Goal: Task Accomplishment & Management: Complete application form

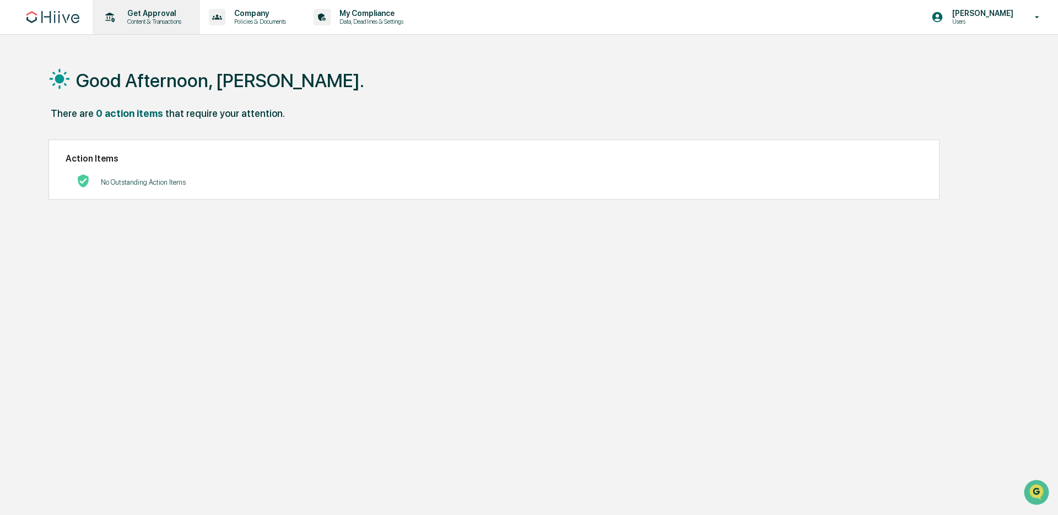
click at [171, 15] on p "Get Approval" at bounding box center [153, 13] width 68 height 9
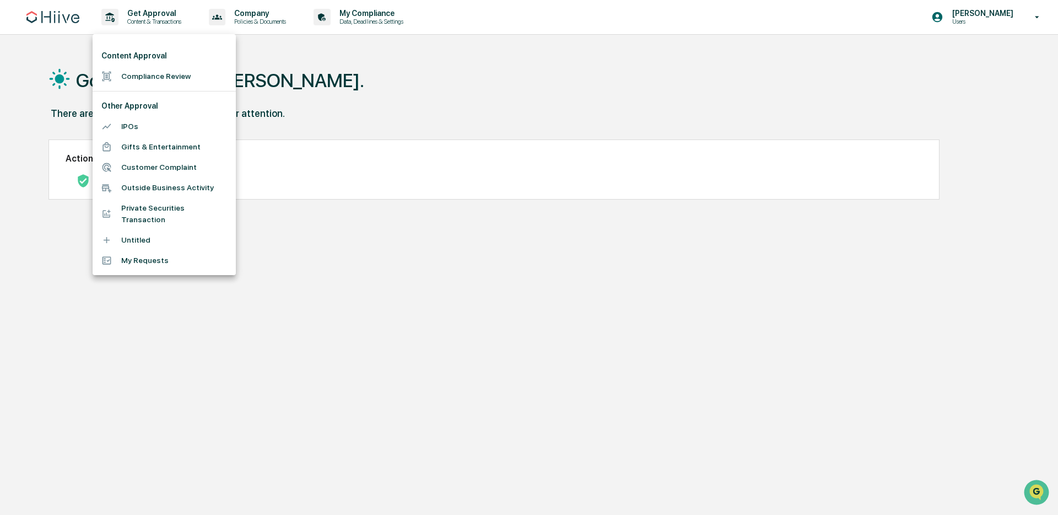
click at [137, 74] on li "Compliance Review" at bounding box center [164, 76] width 143 height 20
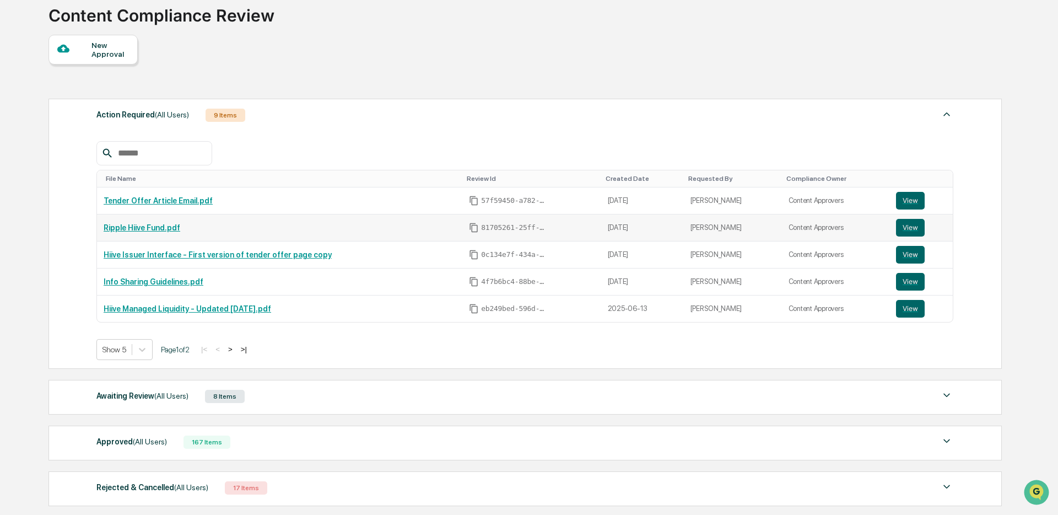
scroll to position [165, 0]
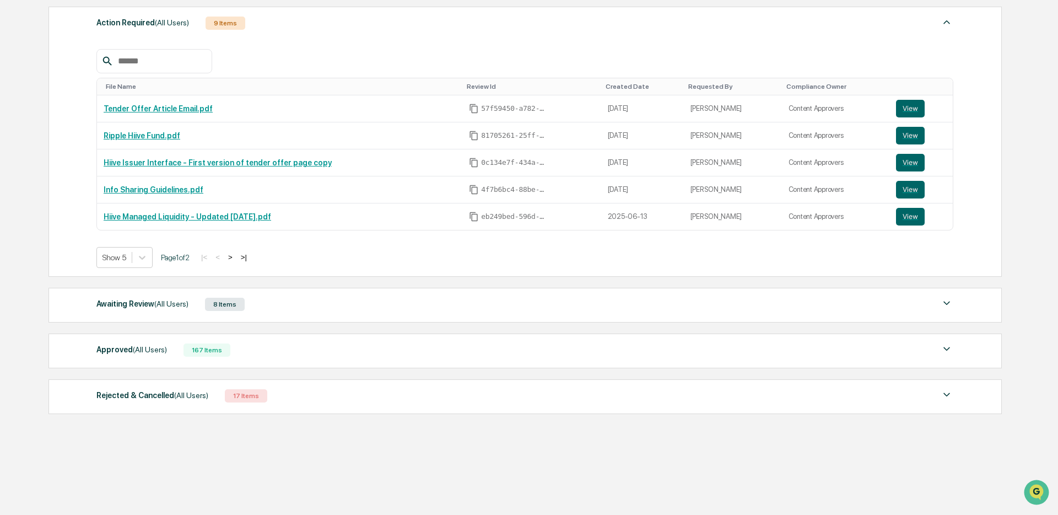
click at [165, 300] on span "(All Users)" at bounding box center [171, 303] width 34 height 9
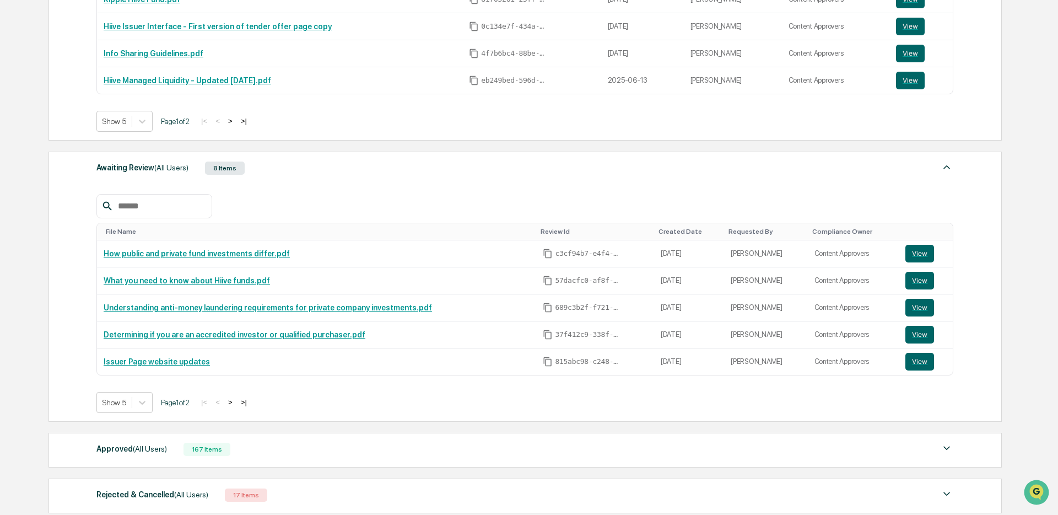
scroll to position [316, 0]
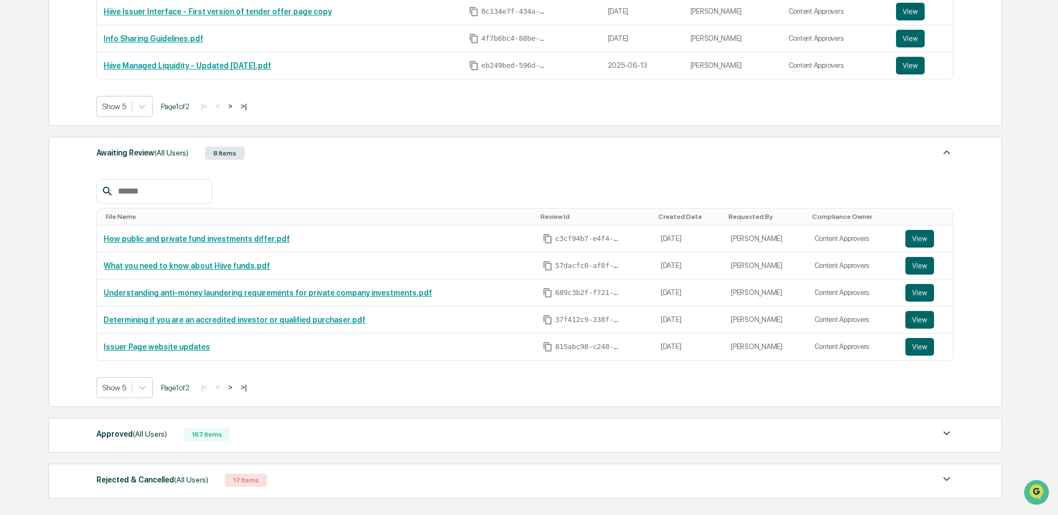
click at [148, 438] on span "(All Users)" at bounding box center [150, 433] width 34 height 9
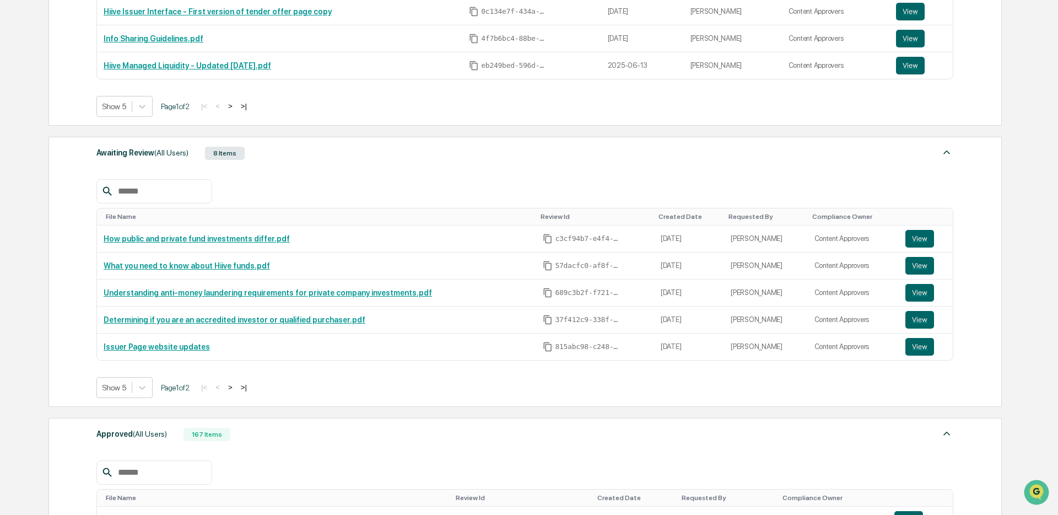
scroll to position [636, 0]
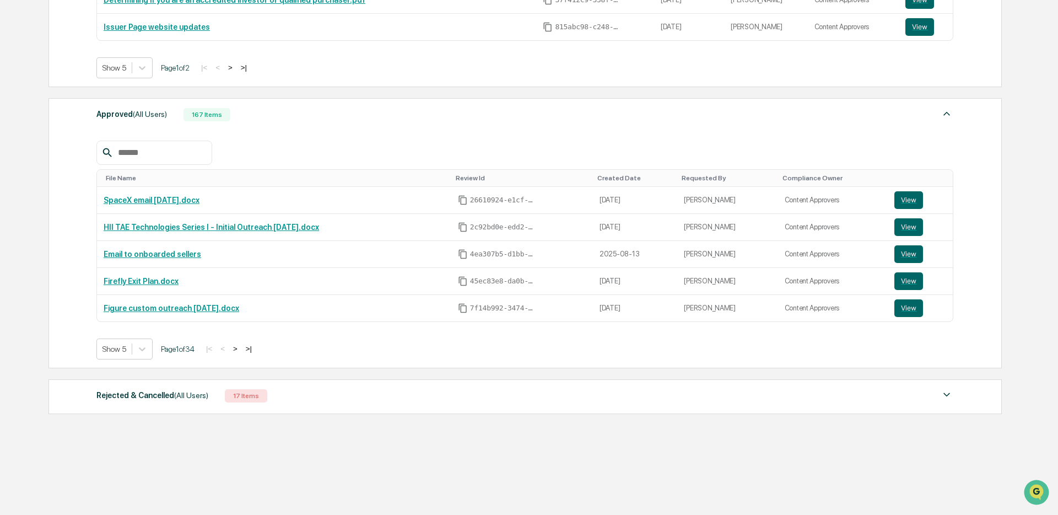
click at [166, 153] on input "text" at bounding box center [161, 153] width 94 height 14
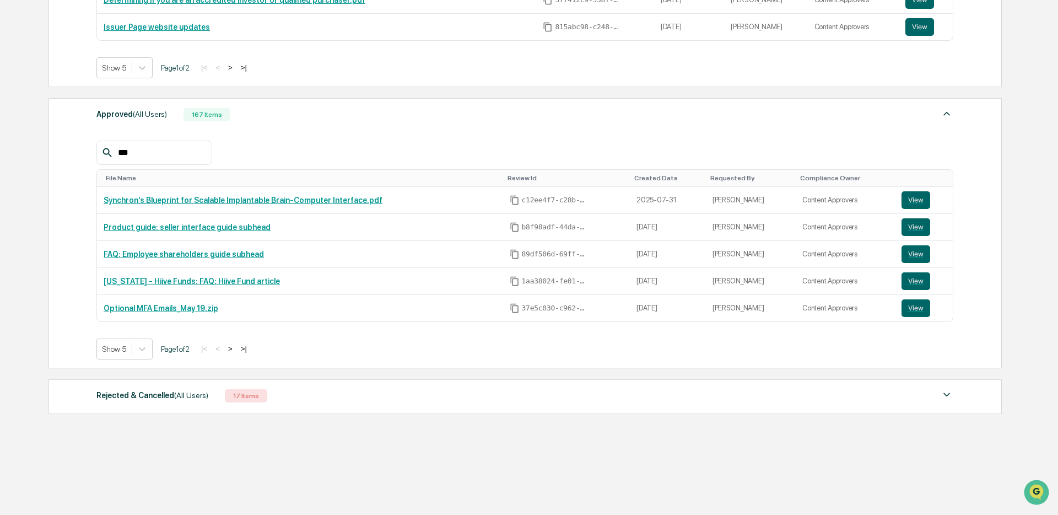
scroll to position [554, 0]
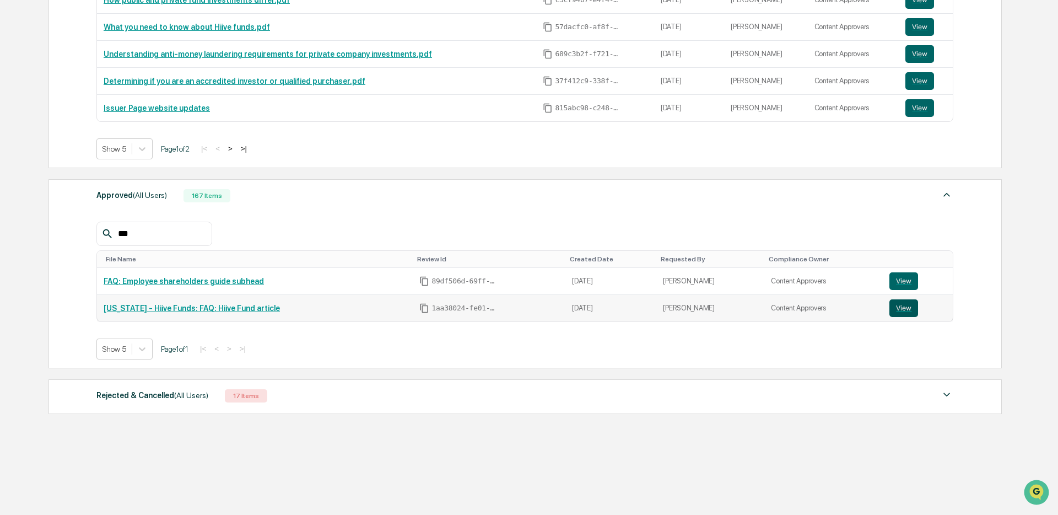
type input "***"
click at [905, 309] on button "View" at bounding box center [904, 308] width 29 height 18
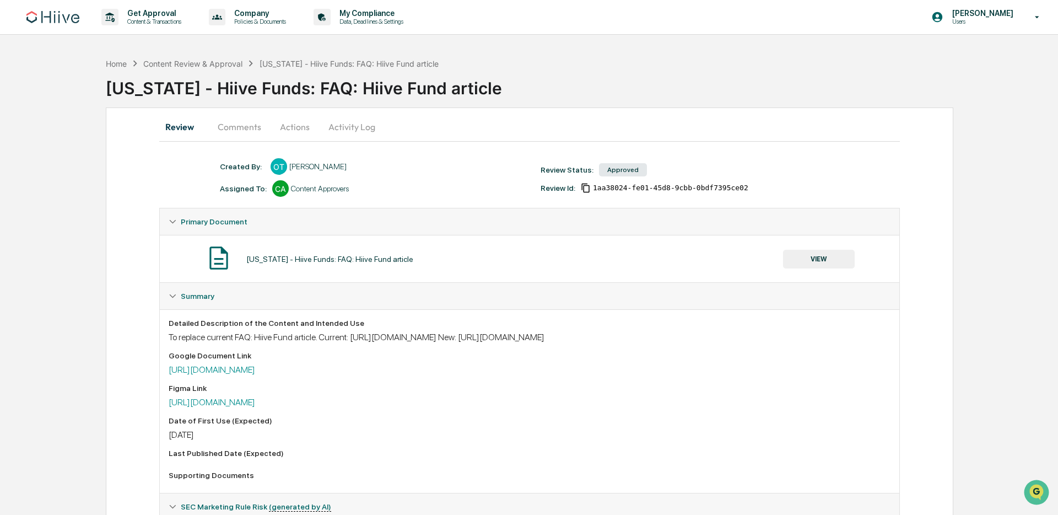
click at [247, 127] on button "Comments" at bounding box center [239, 127] width 61 height 26
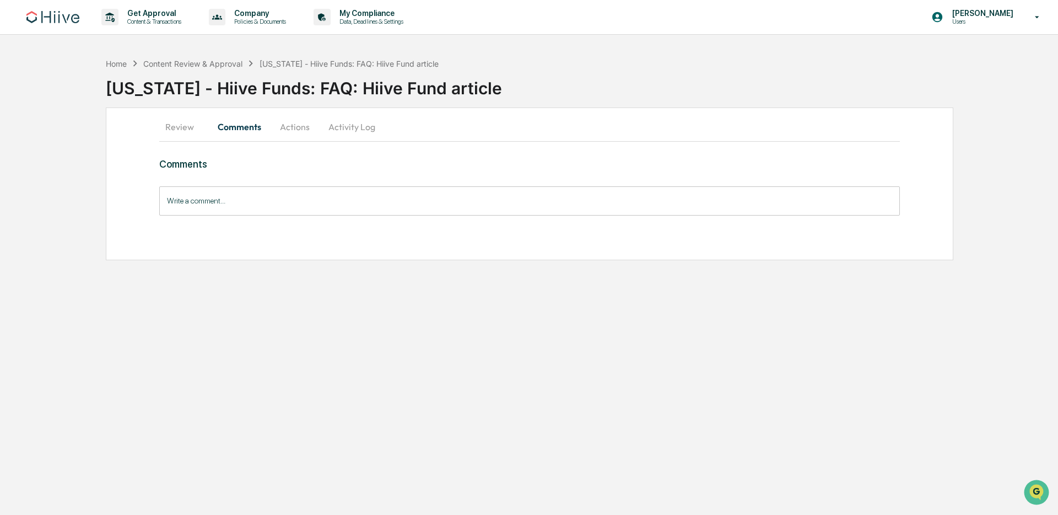
click at [341, 126] on button "Activity Log" at bounding box center [352, 127] width 64 height 26
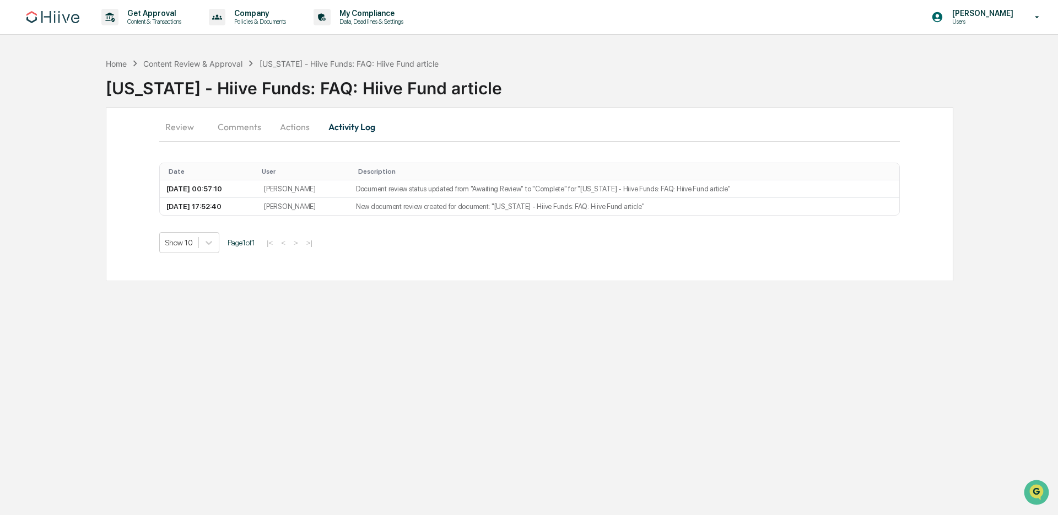
click at [308, 128] on button "Actions" at bounding box center [295, 127] width 50 height 26
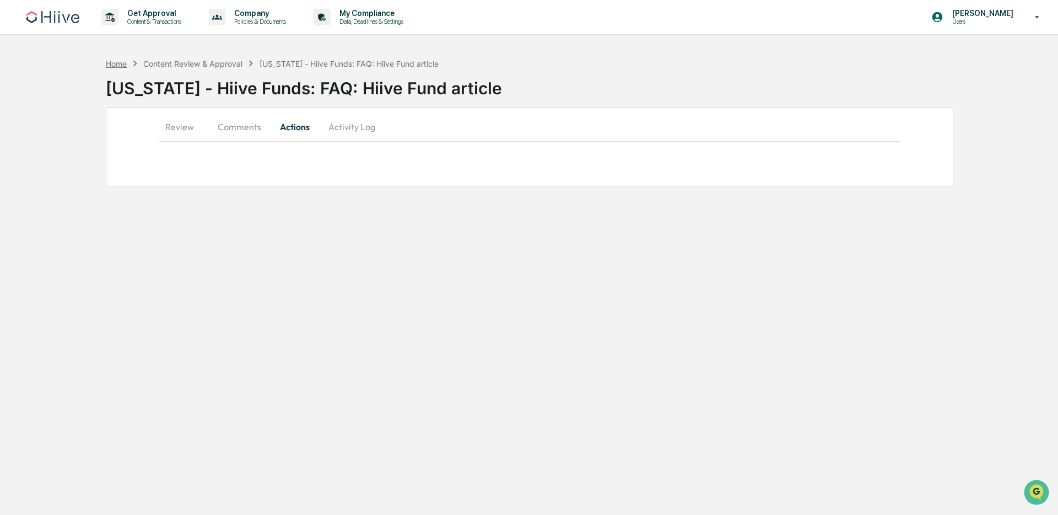
click at [124, 59] on div "Home" at bounding box center [116, 63] width 21 height 9
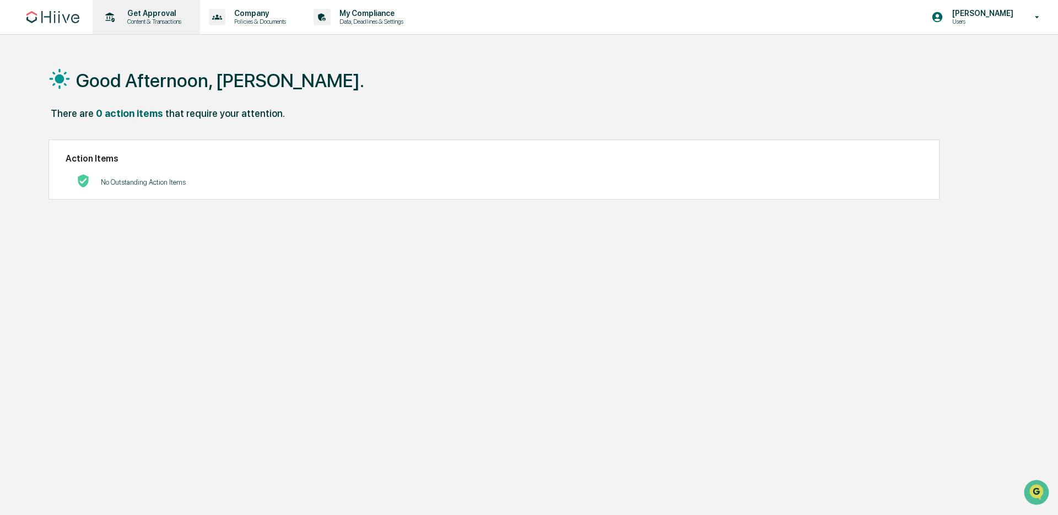
click at [140, 11] on p "Get Approval" at bounding box center [153, 13] width 68 height 9
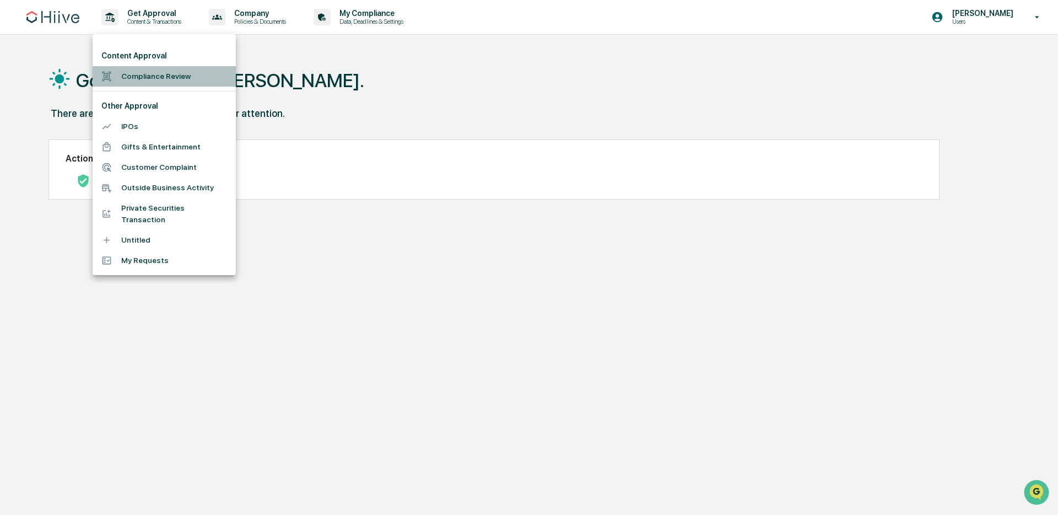
click at [153, 79] on li "Compliance Review" at bounding box center [164, 76] width 143 height 20
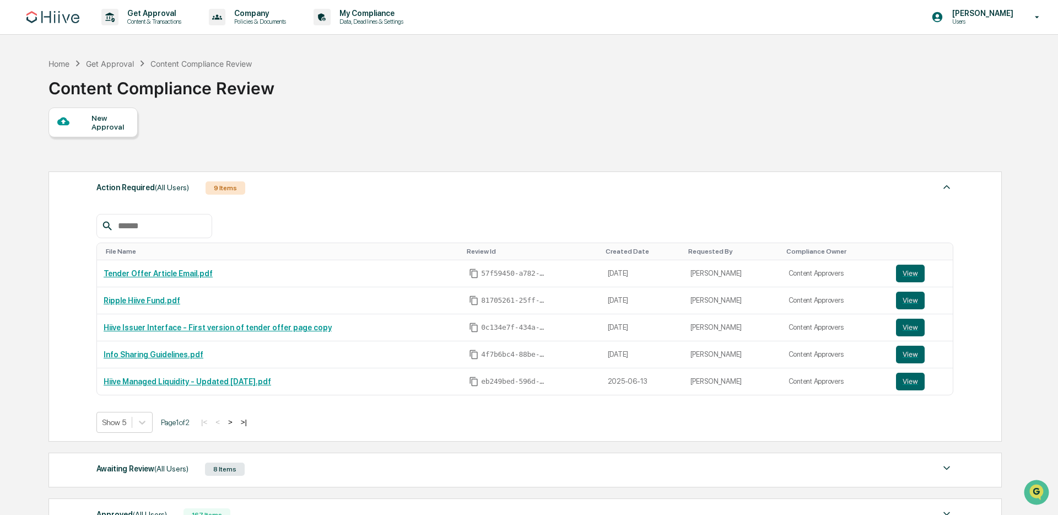
click at [88, 122] on div at bounding box center [74, 122] width 35 height 14
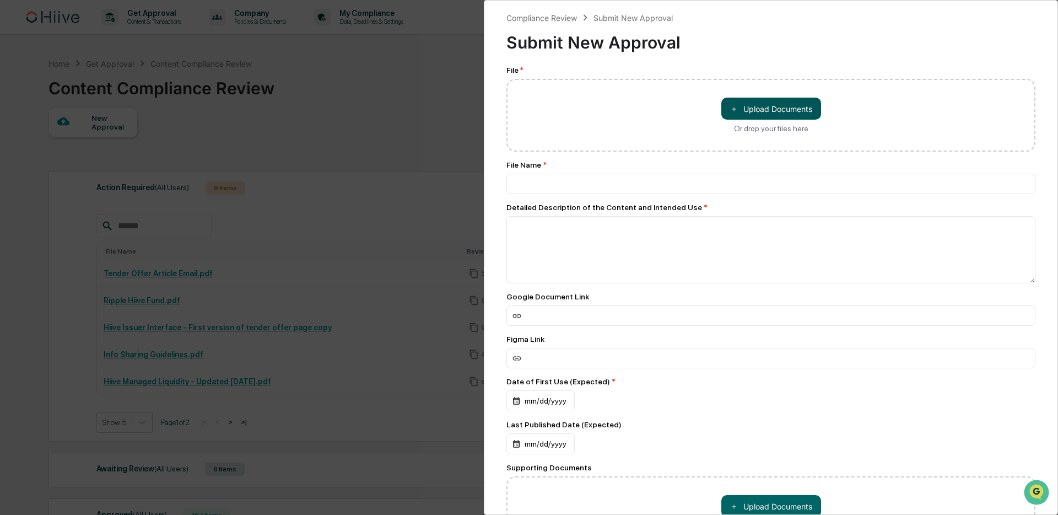
click at [743, 102] on button "＋ Upload Documents" at bounding box center [771, 109] width 100 height 22
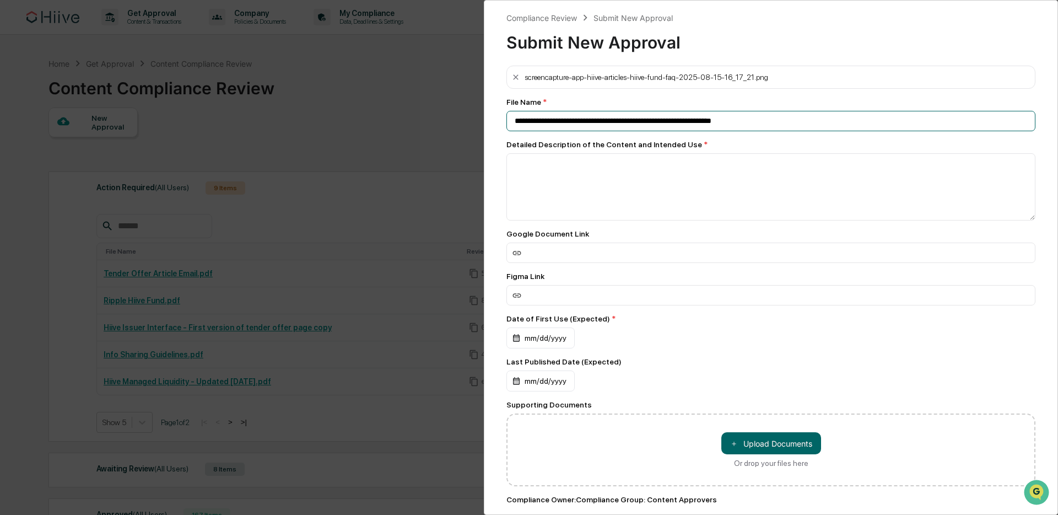
click at [749, 122] on input "**********" at bounding box center [771, 121] width 529 height 20
click at [733, 72] on div "screencapture-app-hiive-articles-hiive-fund-faq-2025-08-15-16_17_21.png" at bounding box center [771, 77] width 529 height 23
click at [733, 80] on div "screencapture-app-hiive-articles-hiive-fund-faq-2025-08-15-16_17_21.png" at bounding box center [647, 77] width 244 height 9
click at [784, 122] on input "**********" at bounding box center [771, 121] width 529 height 20
type input "**********"
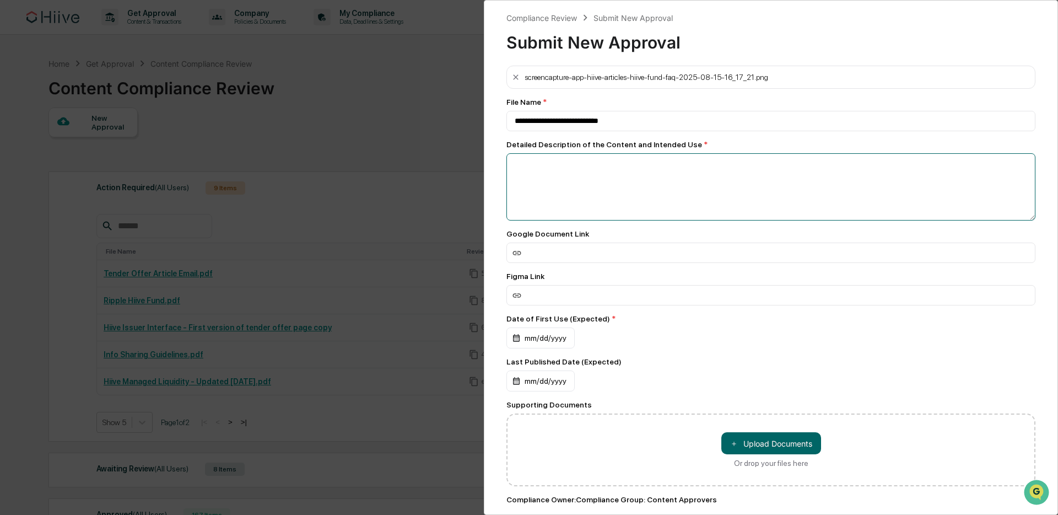
click at [755, 195] on textarea at bounding box center [771, 186] width 529 height 67
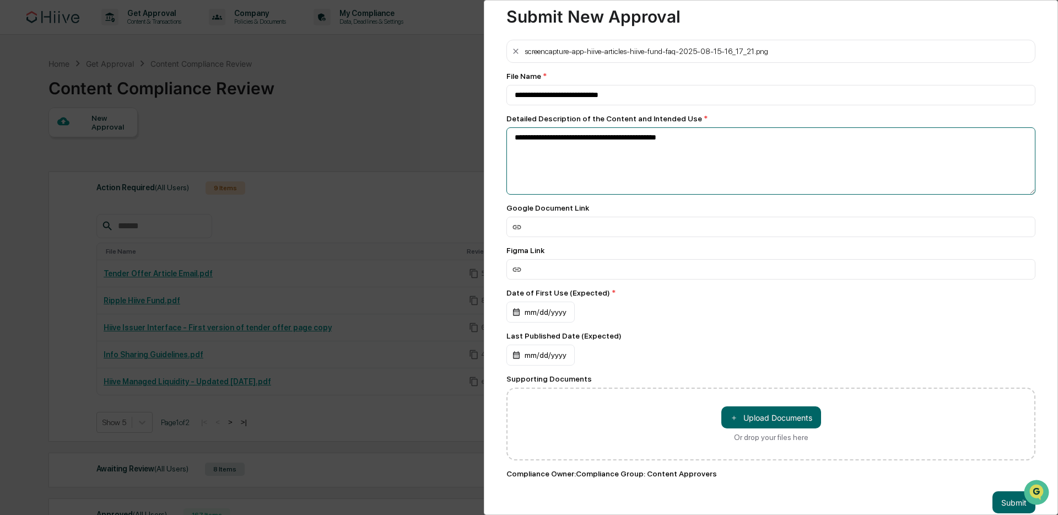
scroll to position [46, 0]
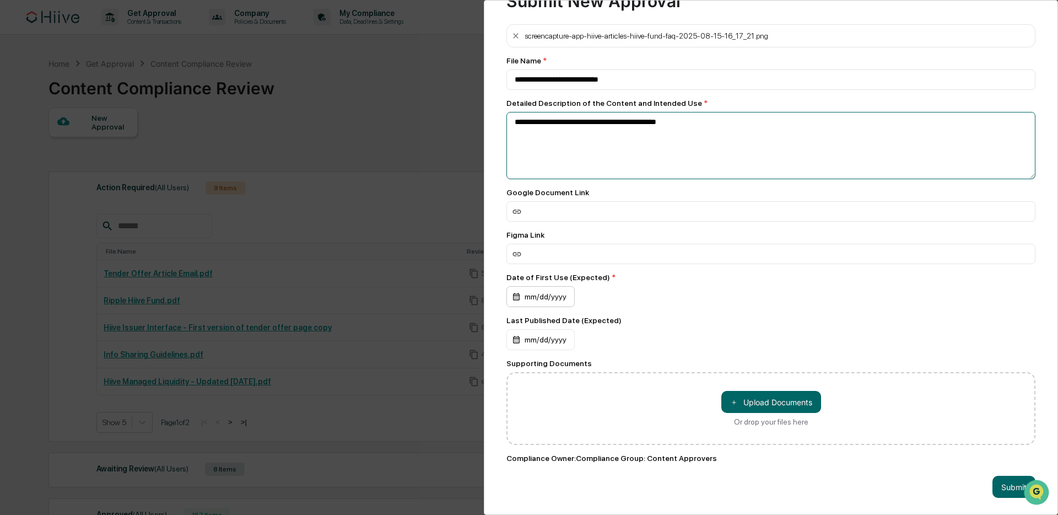
type textarea "**********"
click at [553, 287] on div "mm/dd/yyyy" at bounding box center [541, 296] width 68 height 21
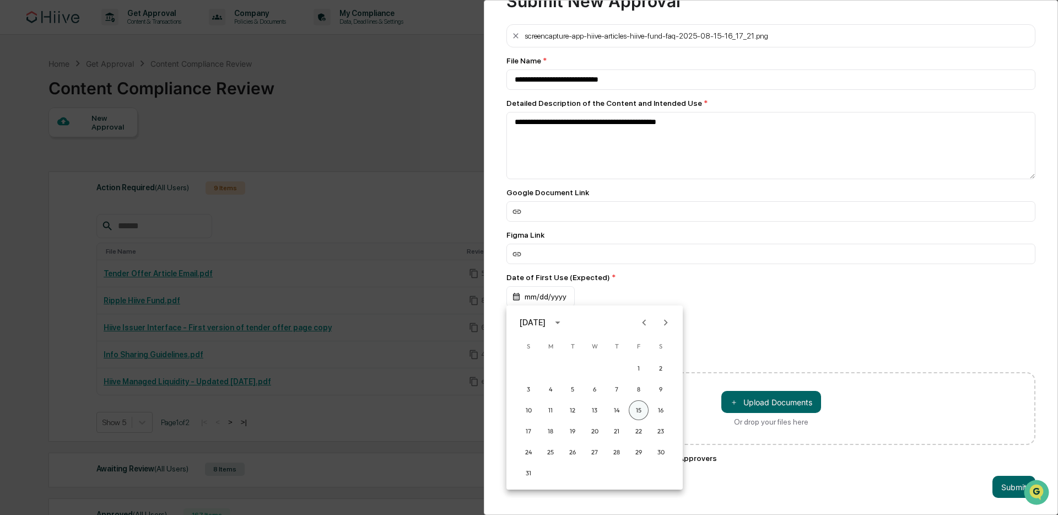
click at [640, 411] on button "15" at bounding box center [639, 410] width 20 height 20
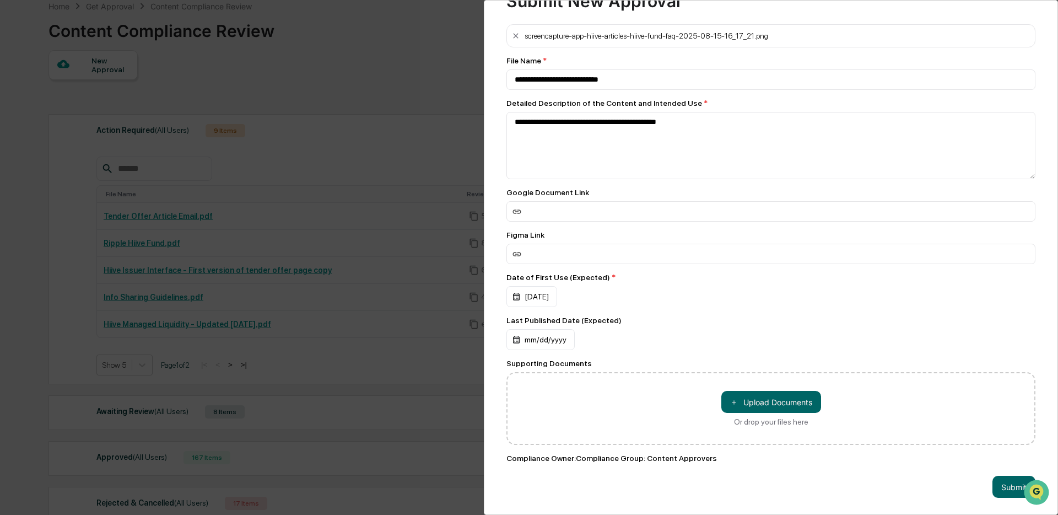
scroll to position [157, 0]
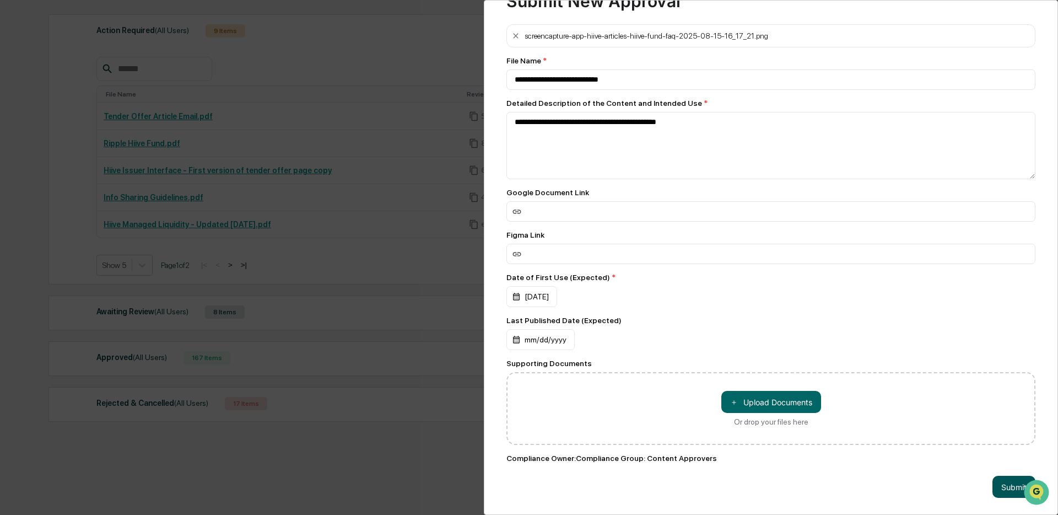
click at [1014, 493] on button "Submit" at bounding box center [1014, 487] width 43 height 22
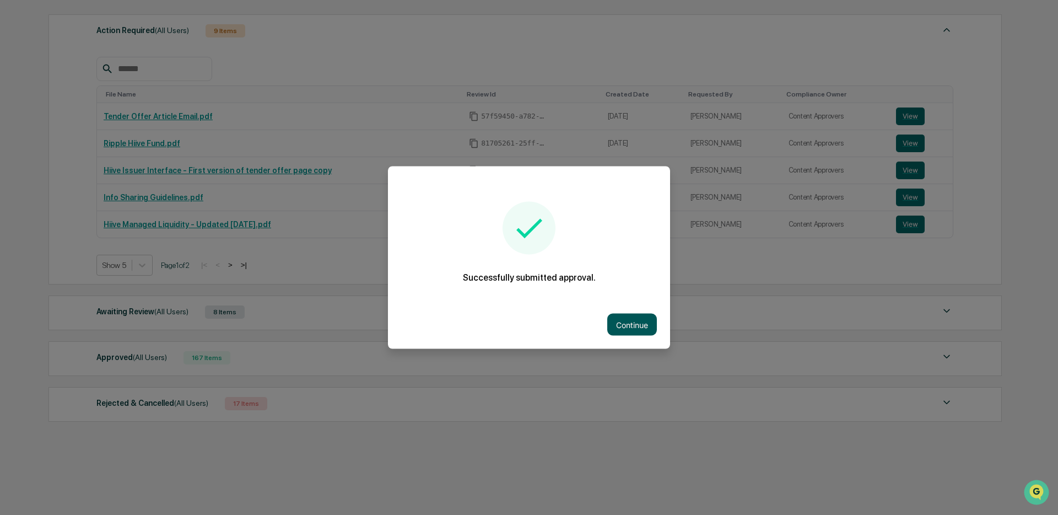
click at [626, 325] on button "Continue" at bounding box center [632, 325] width 50 height 22
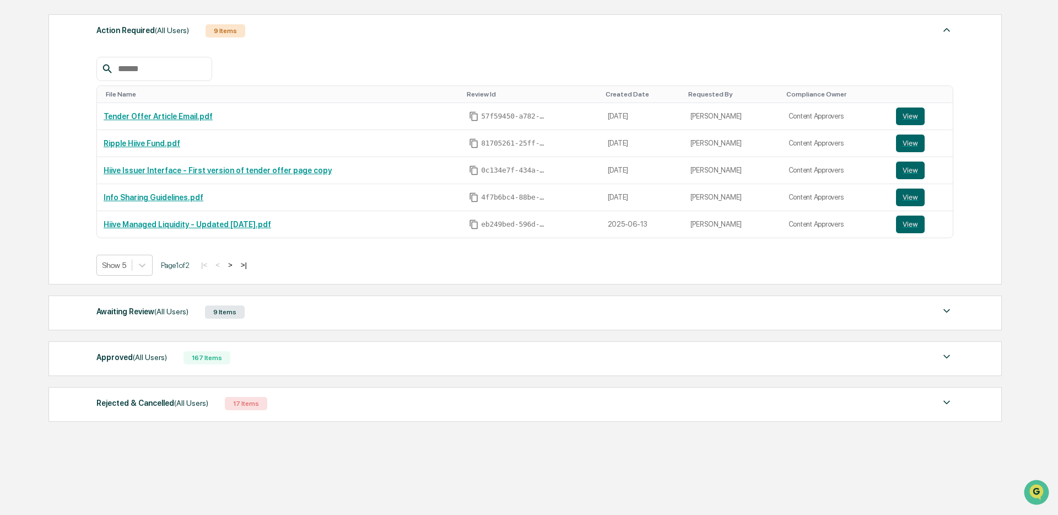
click at [277, 314] on div "Awaiting Review (All Users) 9 Items" at bounding box center [524, 311] width 857 height 15
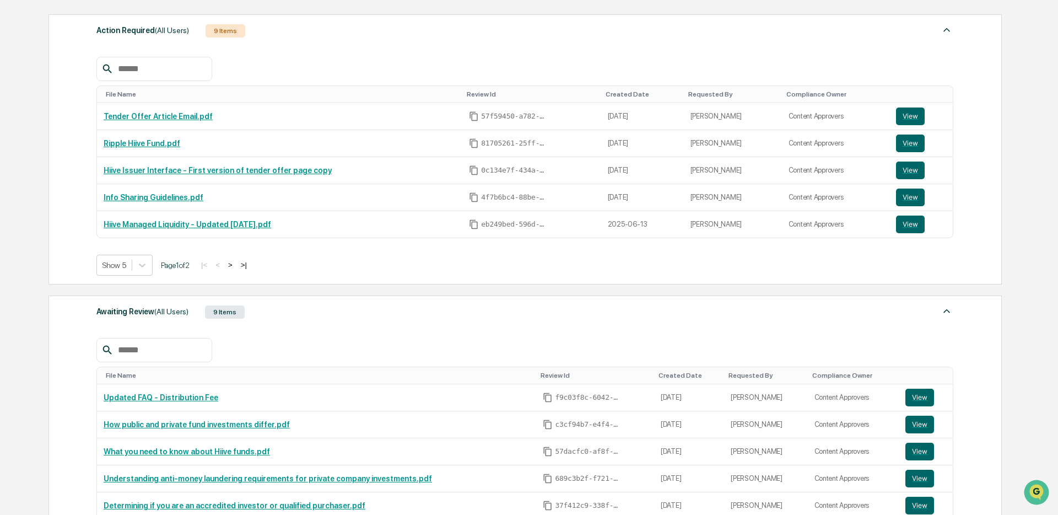
scroll to position [335, 0]
